Goal: Find specific page/section

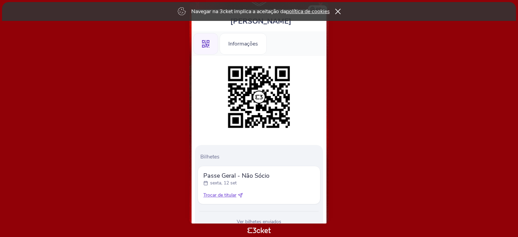
scroll to position [34, 0]
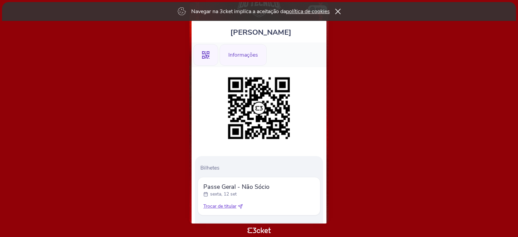
click at [258, 60] on div "Informações" at bounding box center [243, 55] width 47 height 22
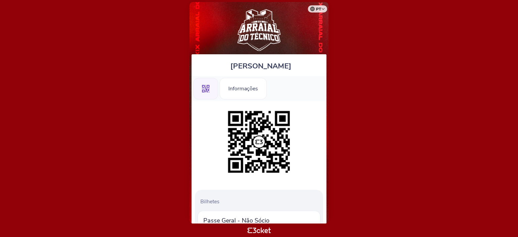
click at [266, 141] on img at bounding box center [259, 142] width 69 height 69
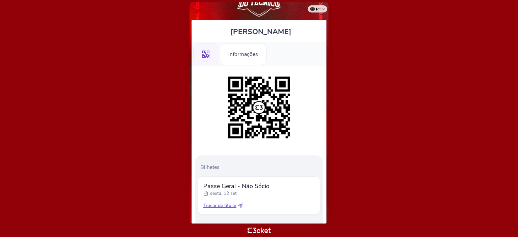
scroll to position [70, 0]
